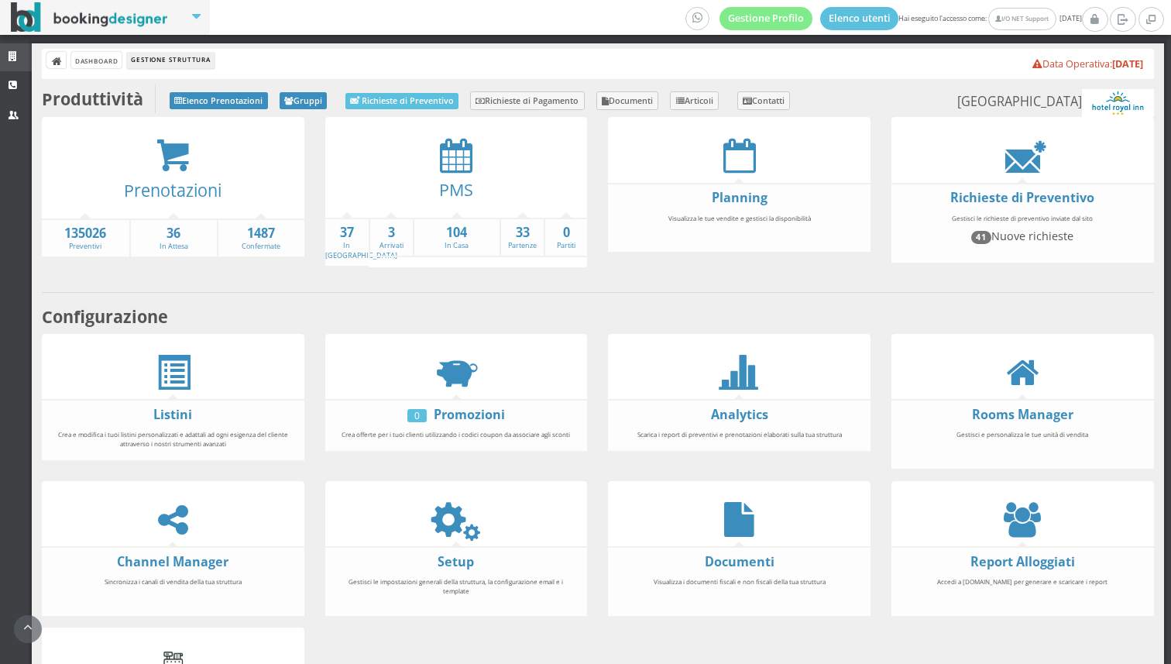
scroll to position [155, 0]
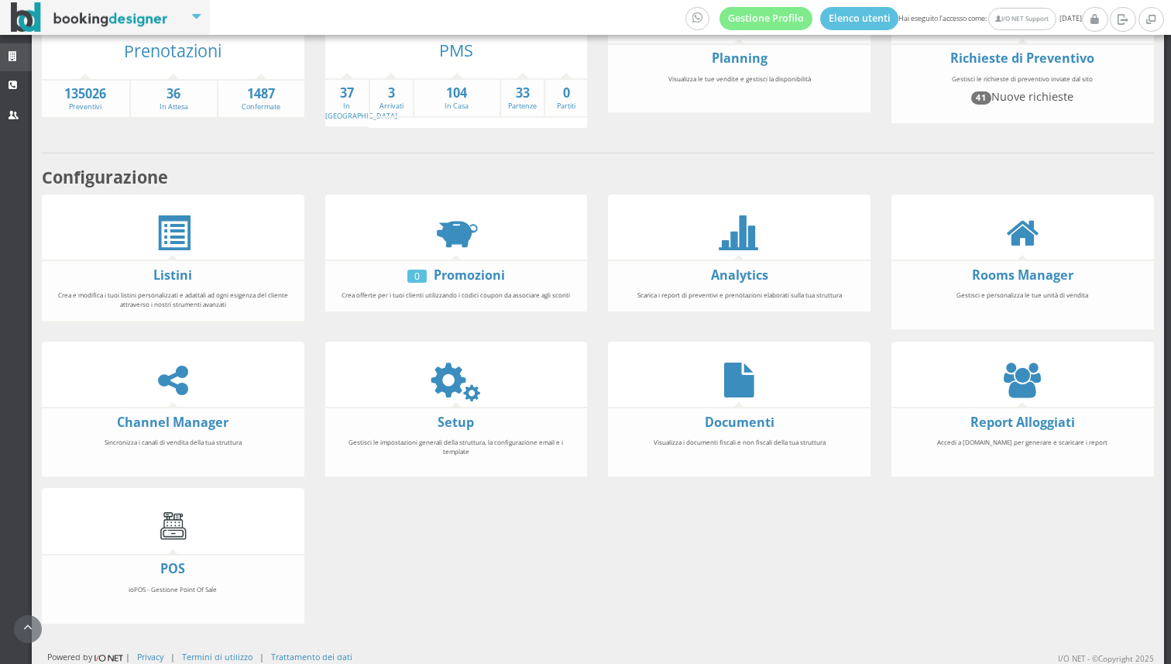
click at [9, 50] on link "Strutture" at bounding box center [16, 57] width 32 height 28
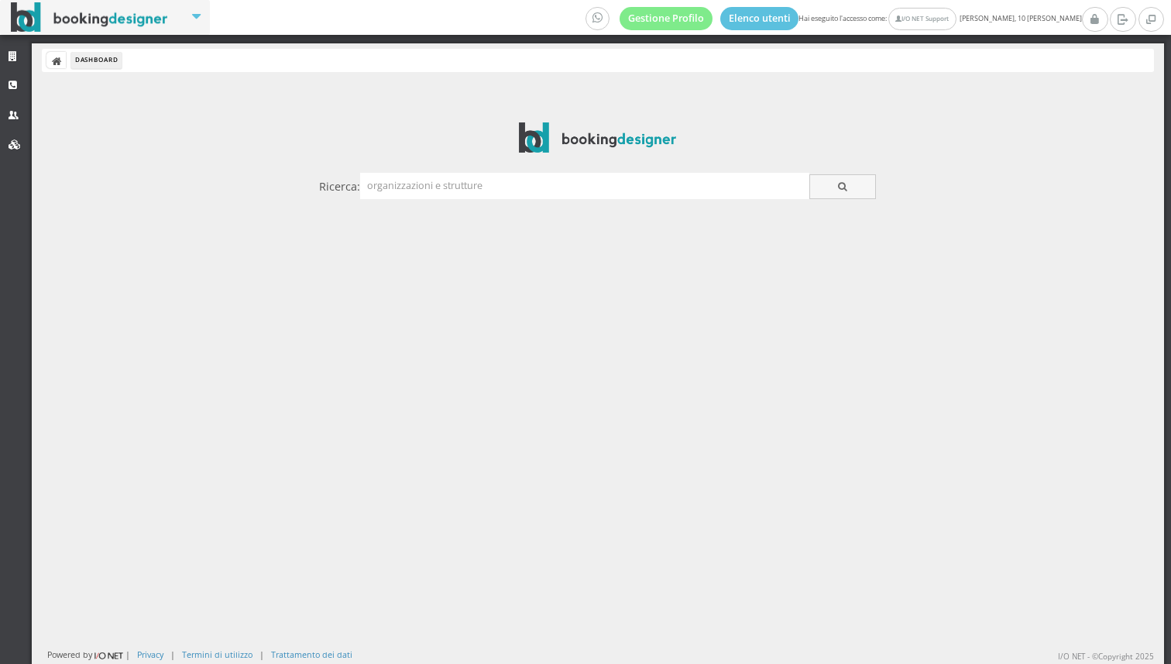
click at [450, 195] on input "text" at bounding box center [584, 186] width 449 height 26
type input "spuma"
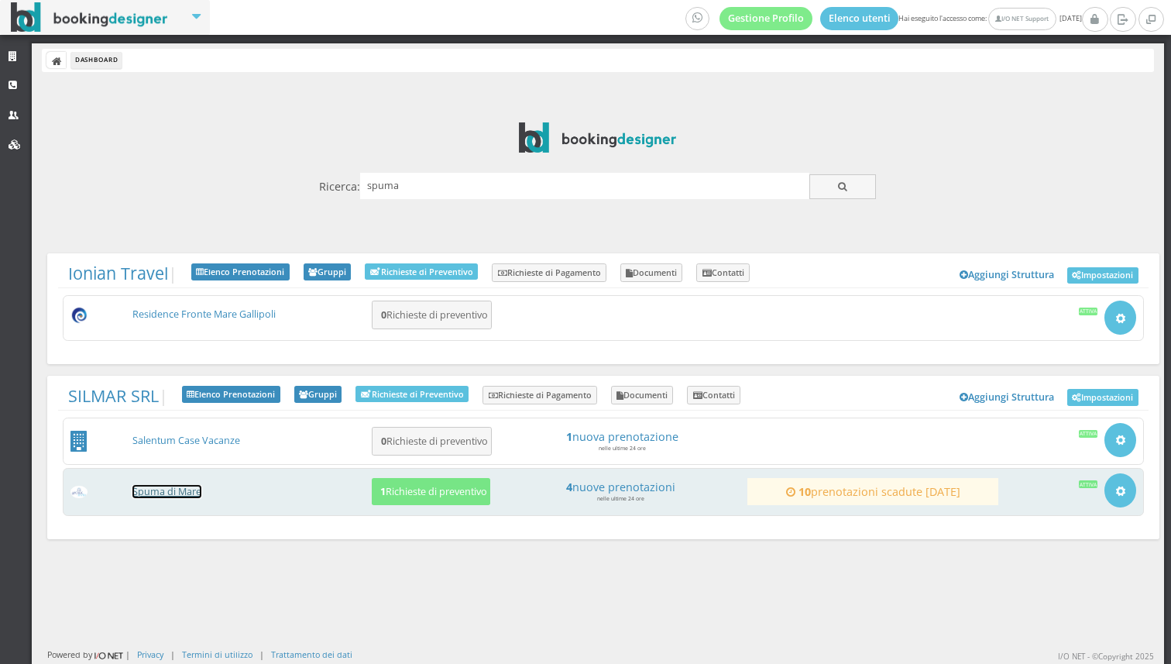
click at [182, 492] on link "Spuma di Mare" at bounding box center [166, 491] width 69 height 13
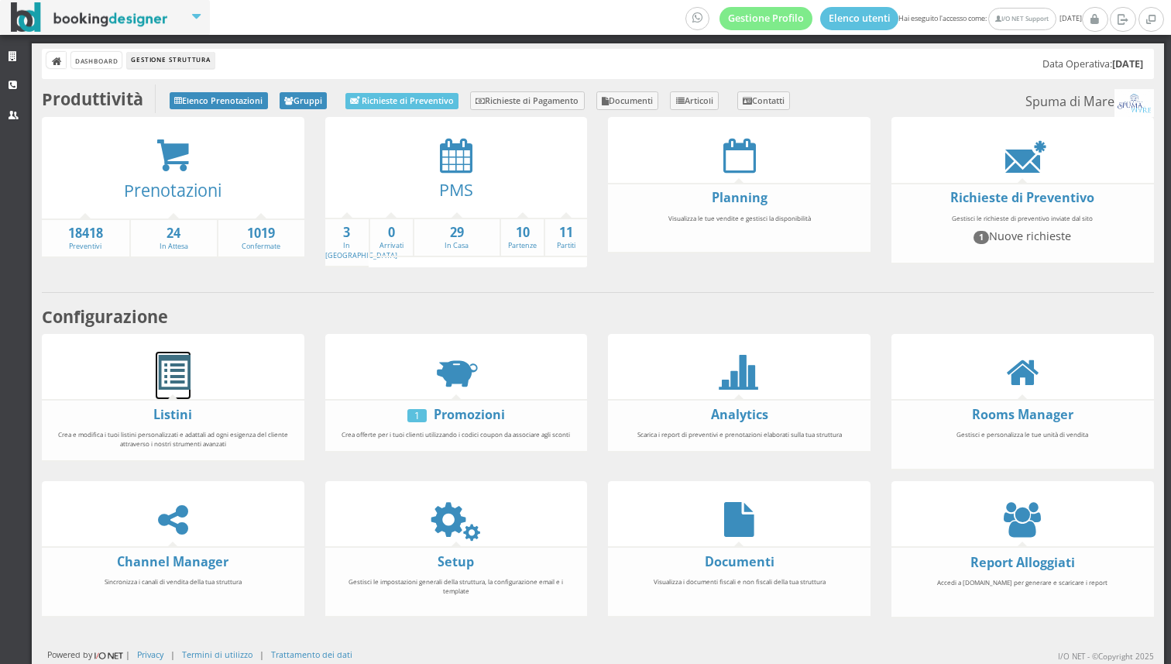
click at [171, 373] on span at bounding box center [173, 372] width 35 height 35
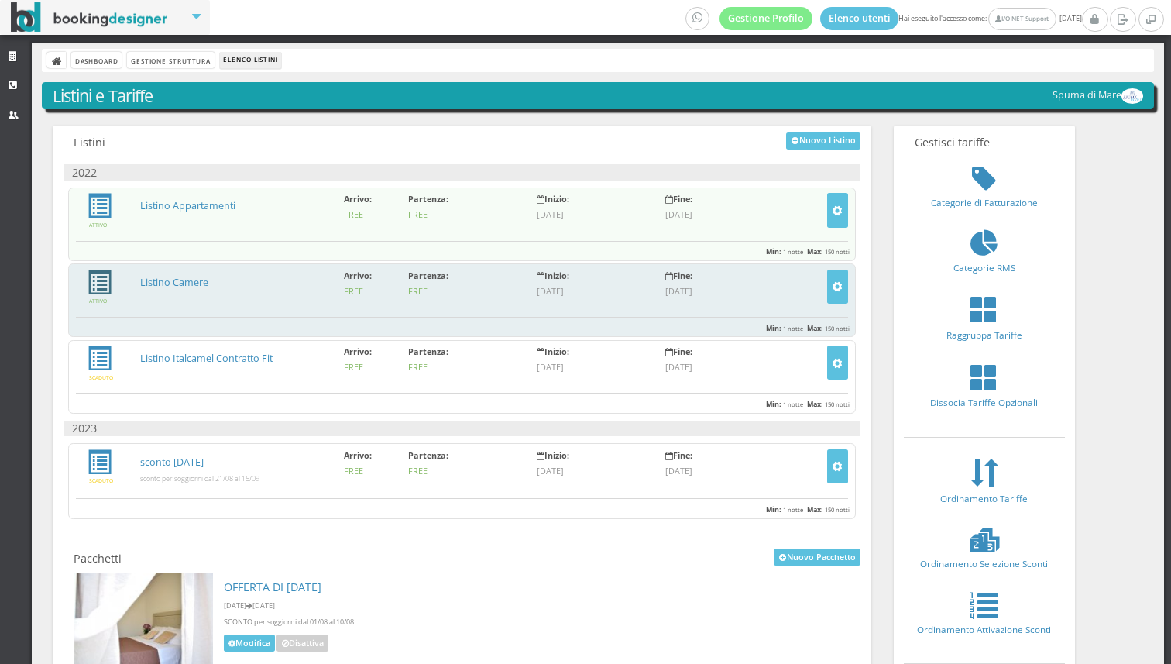
click at [108, 218] on span at bounding box center [99, 206] width 25 height 25
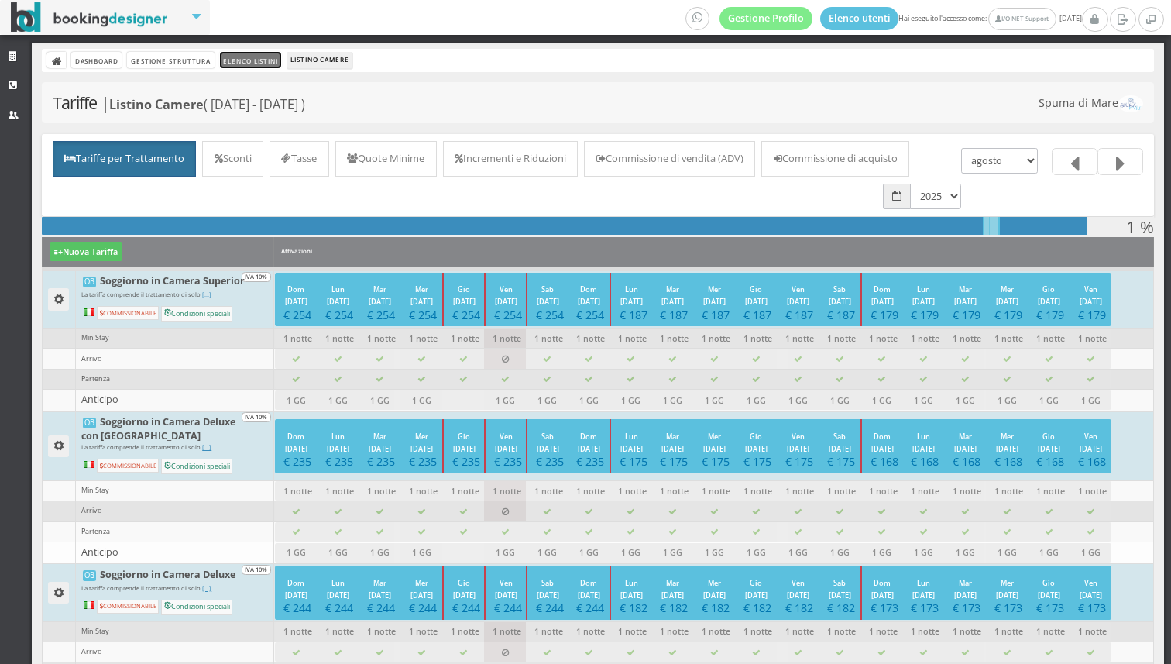
click at [245, 63] on link "Elenco Listini" at bounding box center [251, 60] width 62 height 16
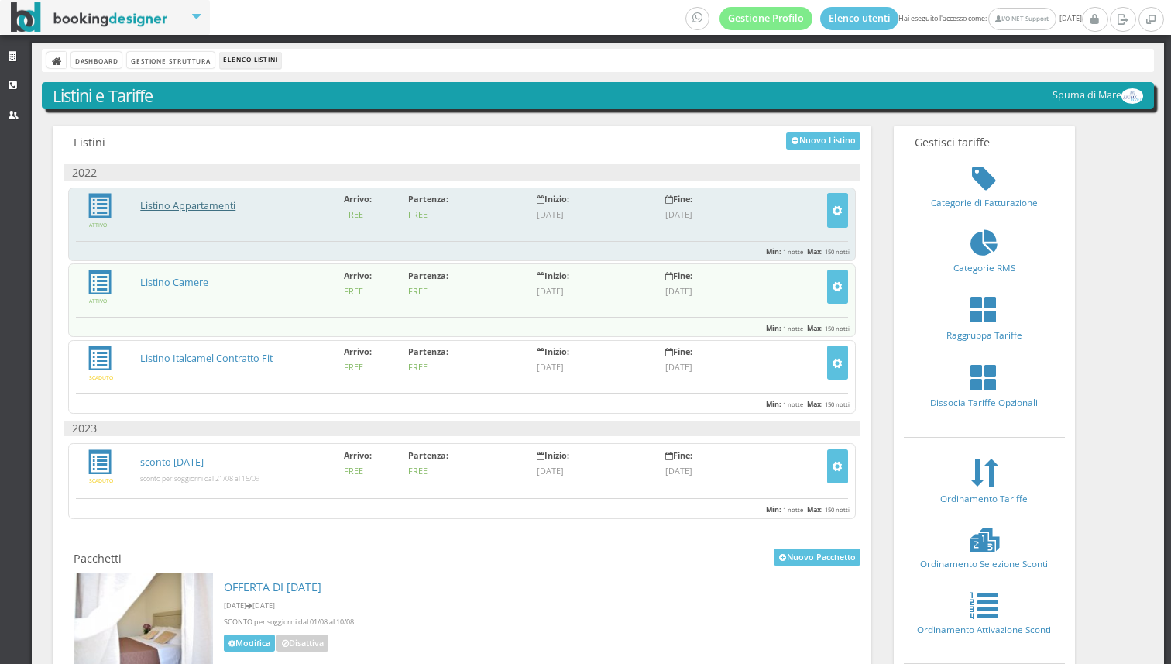
click at [201, 207] on link "Listino Appartamenti" at bounding box center [187, 205] width 95 height 13
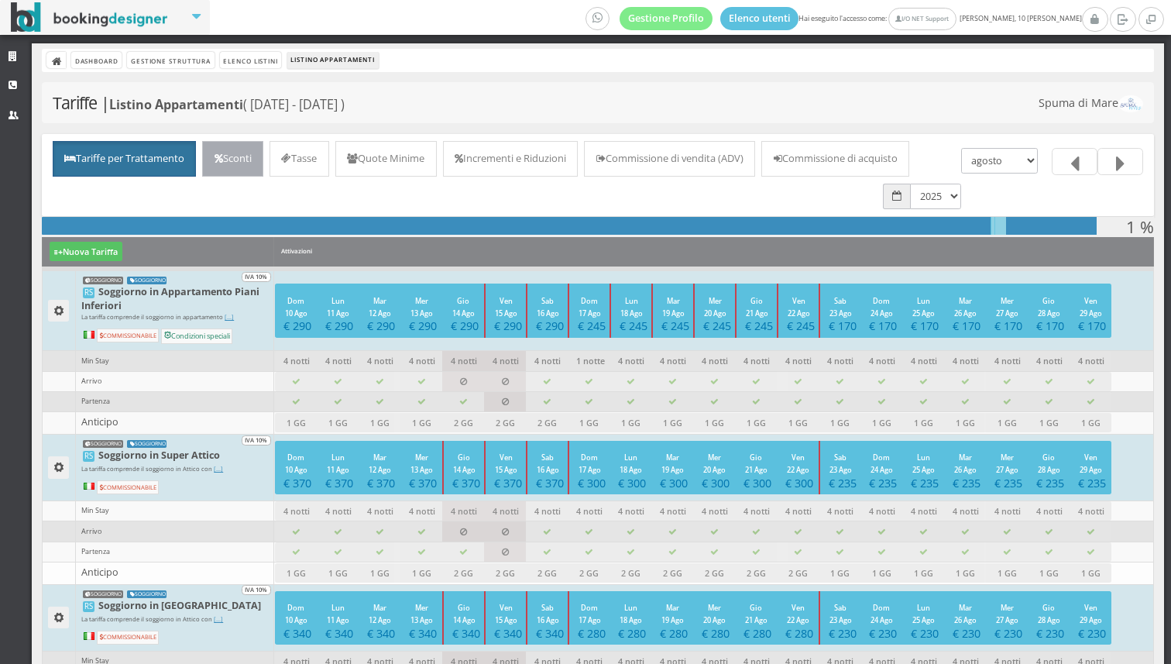
click at [246, 159] on link "Sconti" at bounding box center [232, 159] width 61 height 36
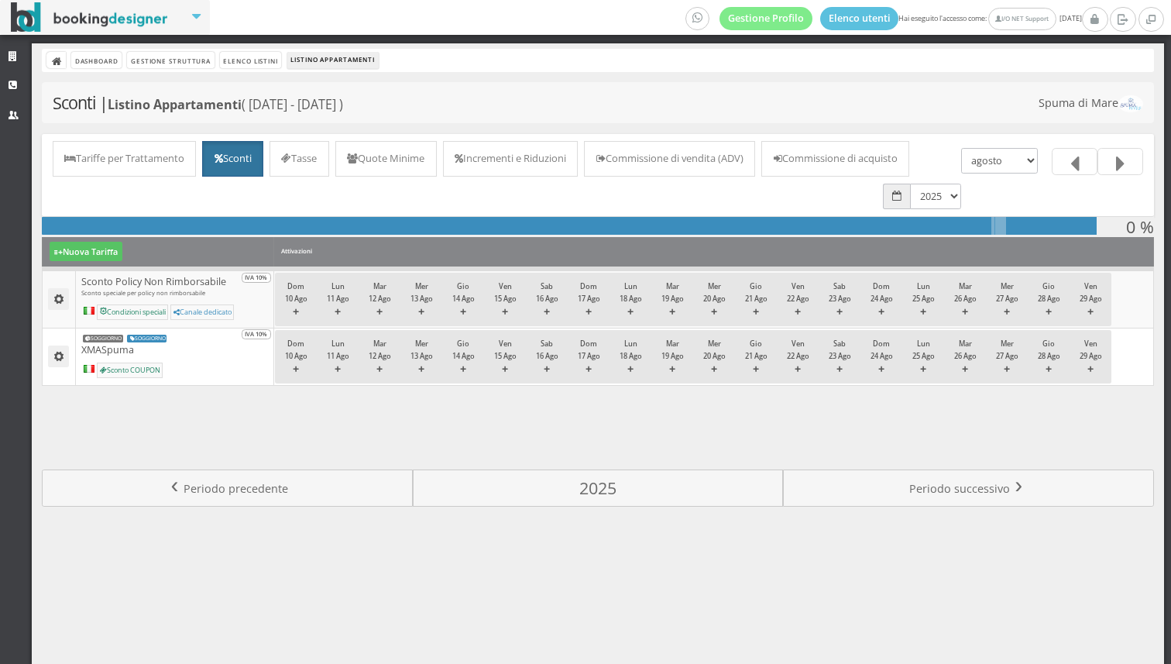
click at [557, 149] on link "Incrementi e Riduzioni" at bounding box center [510, 159] width 135 height 36
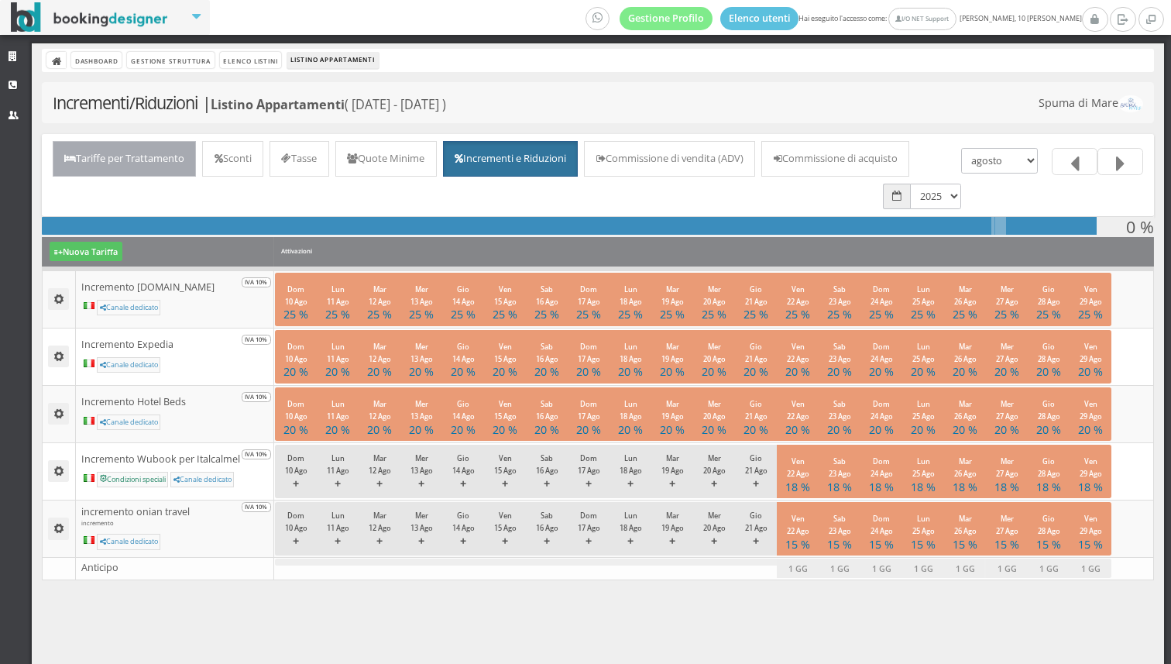
click at [153, 147] on link "Tariffe per Trattamento" at bounding box center [125, 159] width 144 height 36
